Goal: Transaction & Acquisition: Purchase product/service

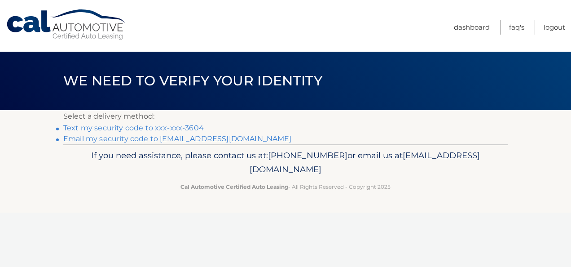
click at [130, 139] on link "Email my security code to t***@hifiplayback.com" at bounding box center [177, 138] width 228 height 9
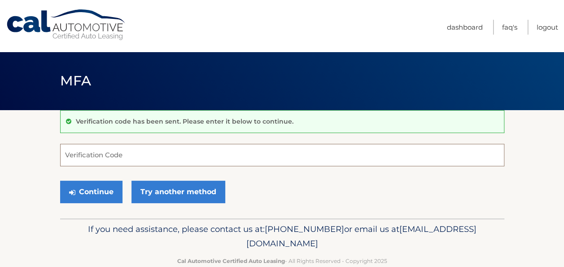
click at [86, 154] on input "Verification Code" at bounding box center [282, 155] width 444 height 22
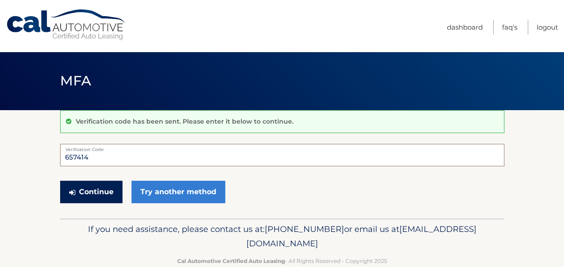
type input "657414"
click at [83, 191] on button "Continue" at bounding box center [91, 191] width 62 height 22
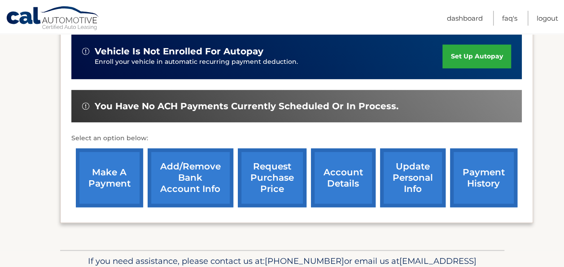
scroll to position [232, 0]
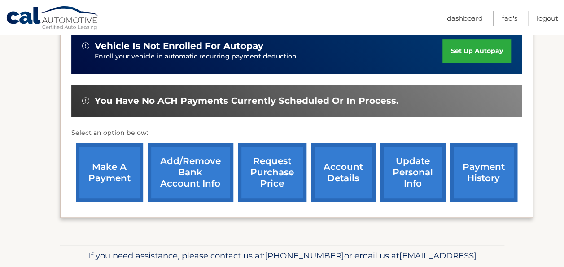
click at [342, 170] on link "account details" at bounding box center [343, 172] width 65 height 59
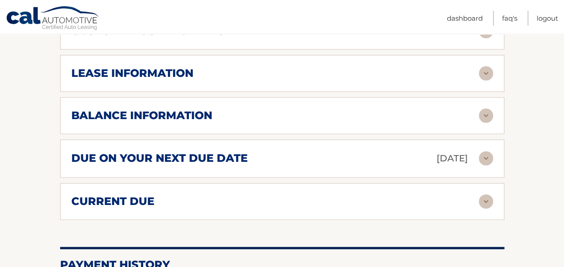
scroll to position [494, 0]
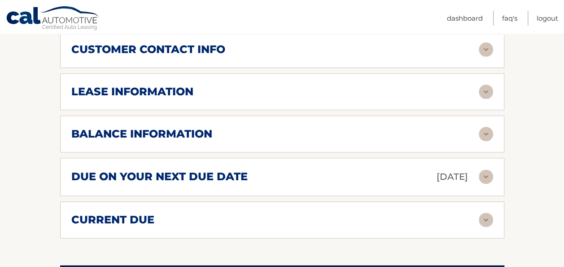
click at [201, 127] on h2 "balance information" at bounding box center [141, 133] width 141 height 13
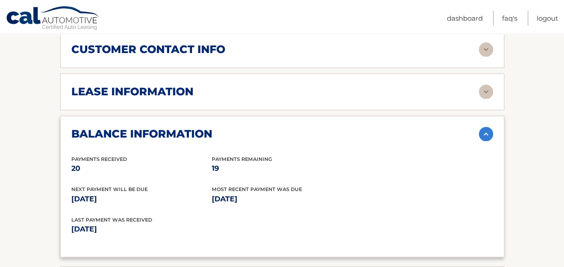
click at [201, 127] on h2 "balance information" at bounding box center [141, 133] width 141 height 13
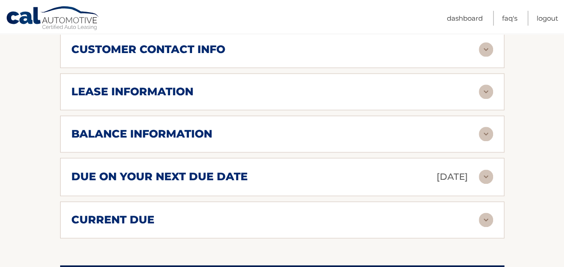
click at [199, 85] on div "lease information" at bounding box center [274, 91] width 407 height 13
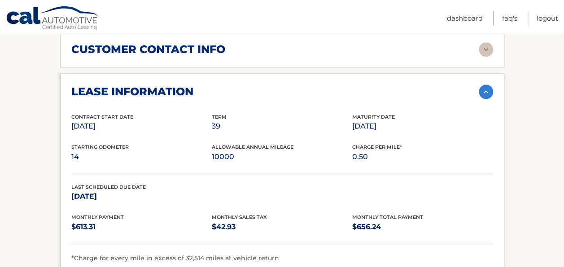
click at [199, 85] on div "lease information" at bounding box center [274, 91] width 407 height 13
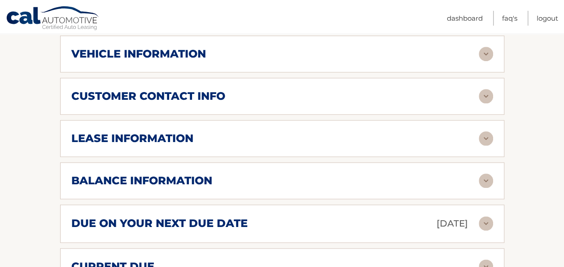
scroll to position [404, 0]
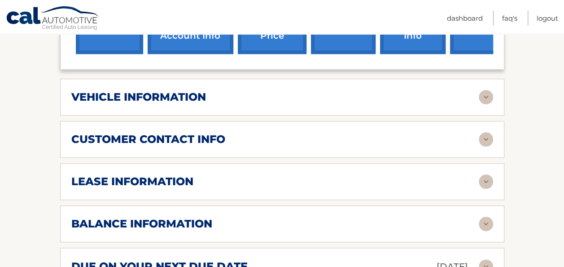
click at [190, 132] on h2 "customer contact info" at bounding box center [148, 138] width 154 height 13
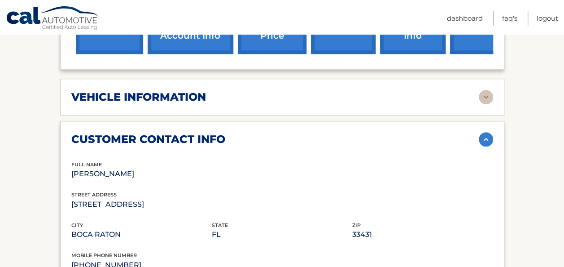
click at [190, 132] on h2 "customer contact info" at bounding box center [148, 138] width 154 height 13
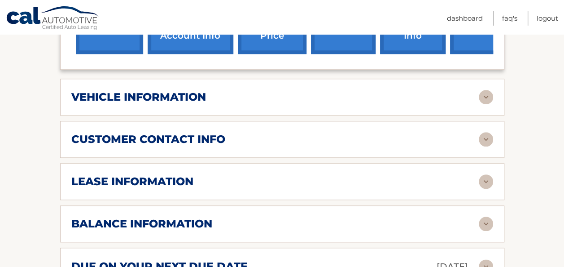
click at [197, 90] on h2 "vehicle information" at bounding box center [138, 96] width 135 height 13
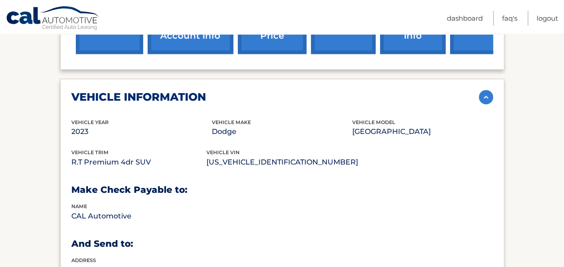
click at [197, 90] on h2 "vehicle information" at bounding box center [138, 96] width 135 height 13
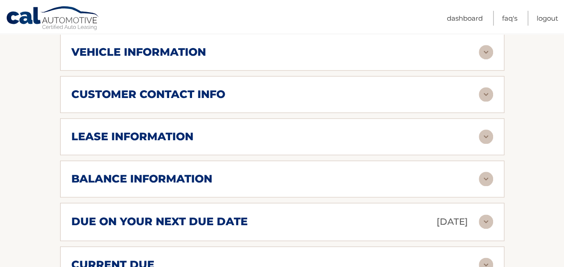
scroll to position [494, 0]
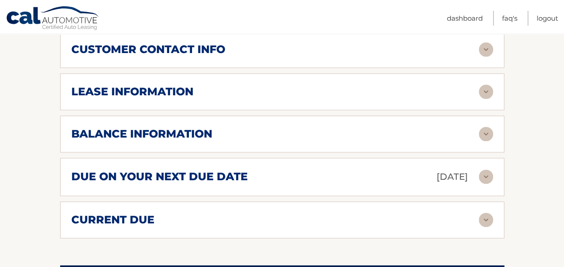
click at [197, 85] on div "lease information" at bounding box center [274, 91] width 407 height 13
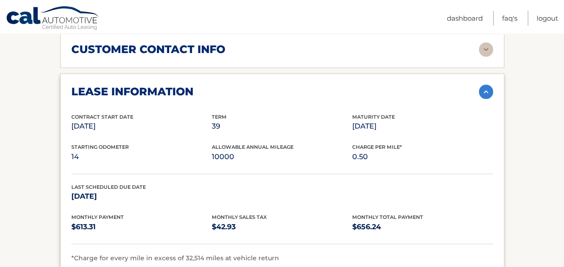
click at [197, 85] on div "lease information" at bounding box center [274, 91] width 407 height 13
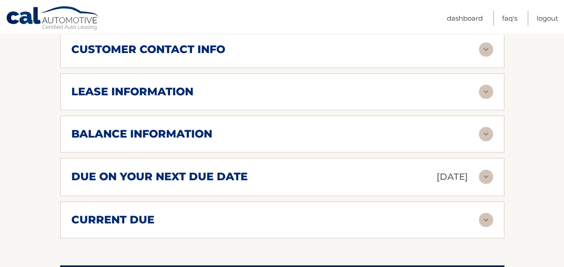
click at [198, 127] on h2 "balance information" at bounding box center [141, 133] width 141 height 13
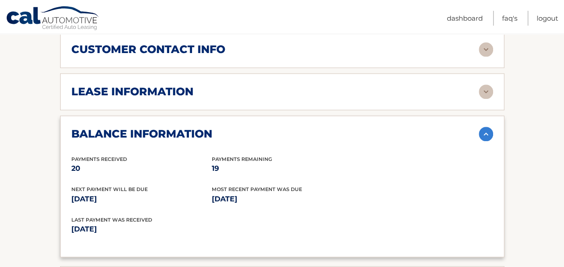
click at [198, 127] on h2 "balance information" at bounding box center [141, 133] width 141 height 13
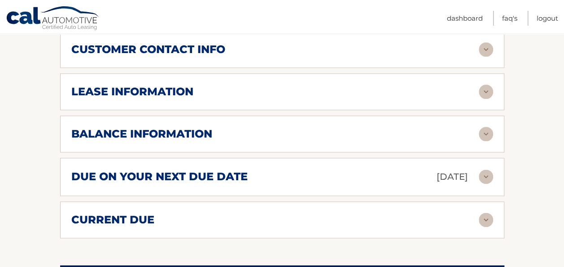
click at [199, 170] on h2 "due on your next due date" at bounding box center [159, 176] width 176 height 13
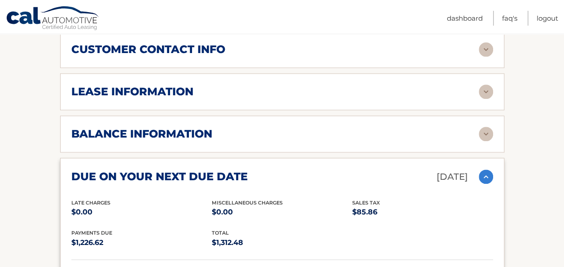
click at [206, 170] on h2 "due on your next due date" at bounding box center [159, 176] width 176 height 13
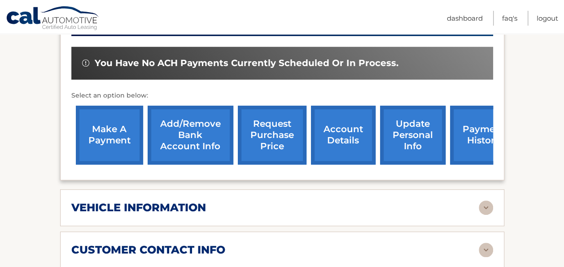
scroll to position [314, 0]
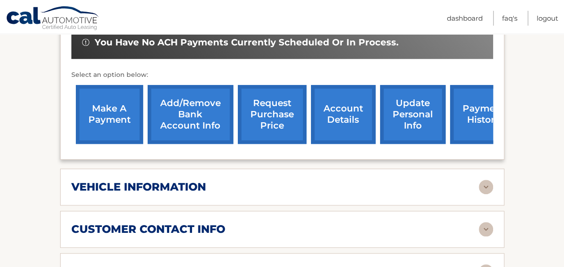
click at [114, 97] on link "make a payment" at bounding box center [109, 114] width 67 height 59
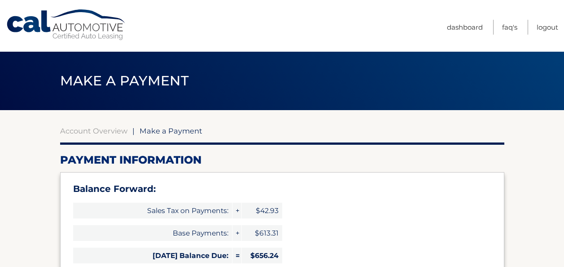
select select "OWRlZDdiZGMtYmVkMy00YmM3LWE0NGItOGE2NGMxYWUwZjcy"
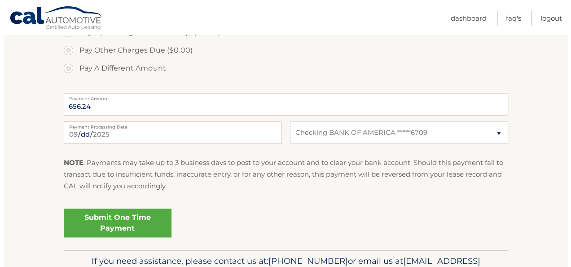
scroll to position [404, 0]
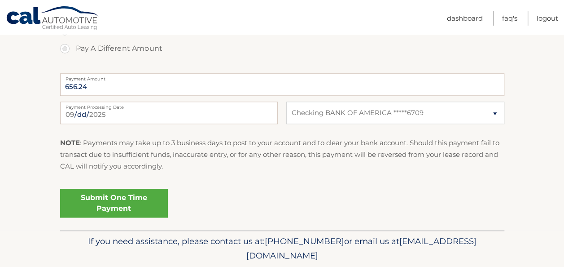
click at [123, 200] on link "Submit One Time Payment" at bounding box center [114, 202] width 108 height 29
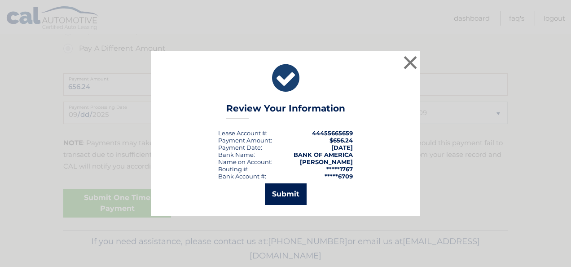
click at [280, 193] on button "Submit" at bounding box center [286, 194] width 42 height 22
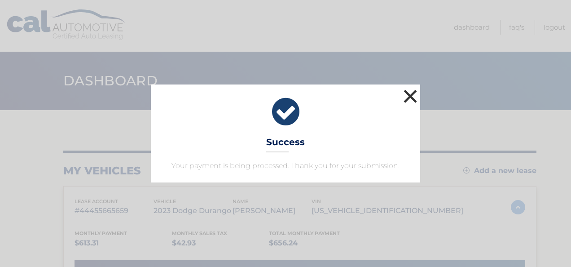
click at [409, 98] on button "×" at bounding box center [410, 96] width 18 height 18
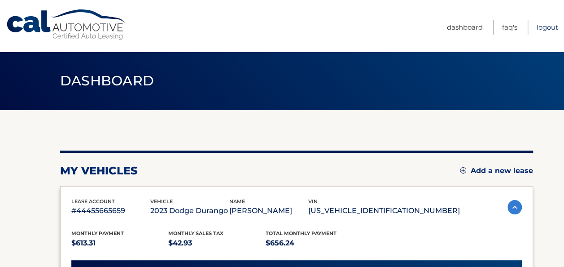
click at [547, 27] on link "Logout" at bounding box center [548, 27] width 22 height 15
